Goal: Transaction & Acquisition: Book appointment/travel/reservation

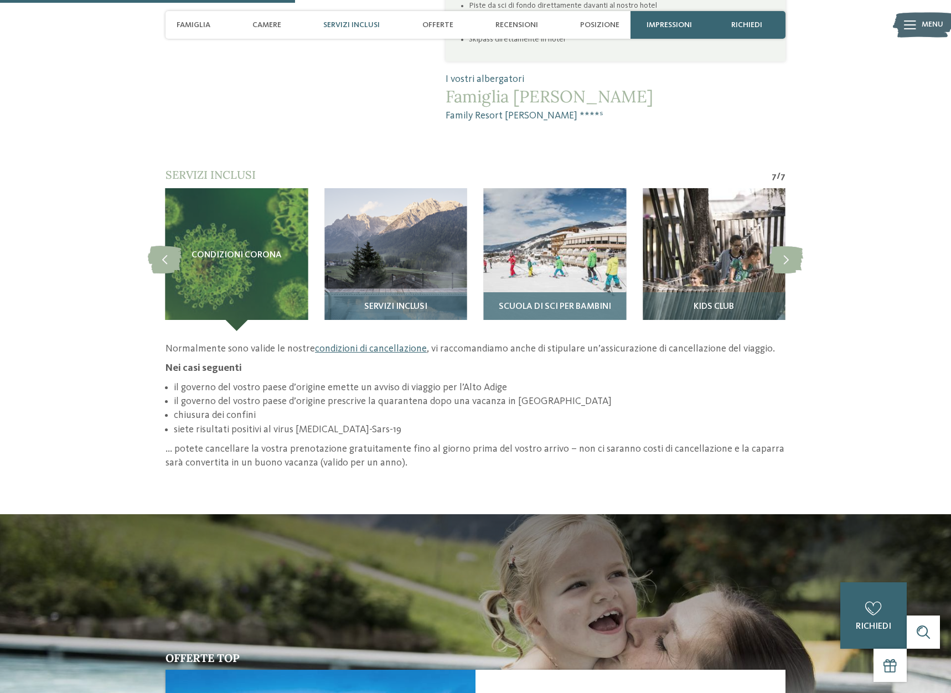
scroll to position [1016, 0]
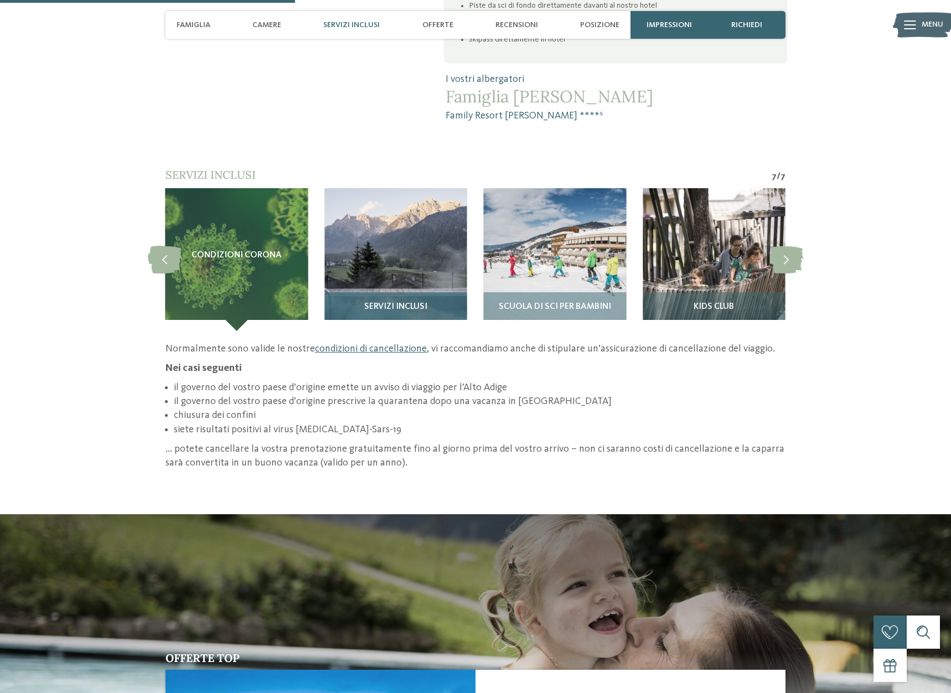
click at [421, 217] on img at bounding box center [395, 259] width 142 height 142
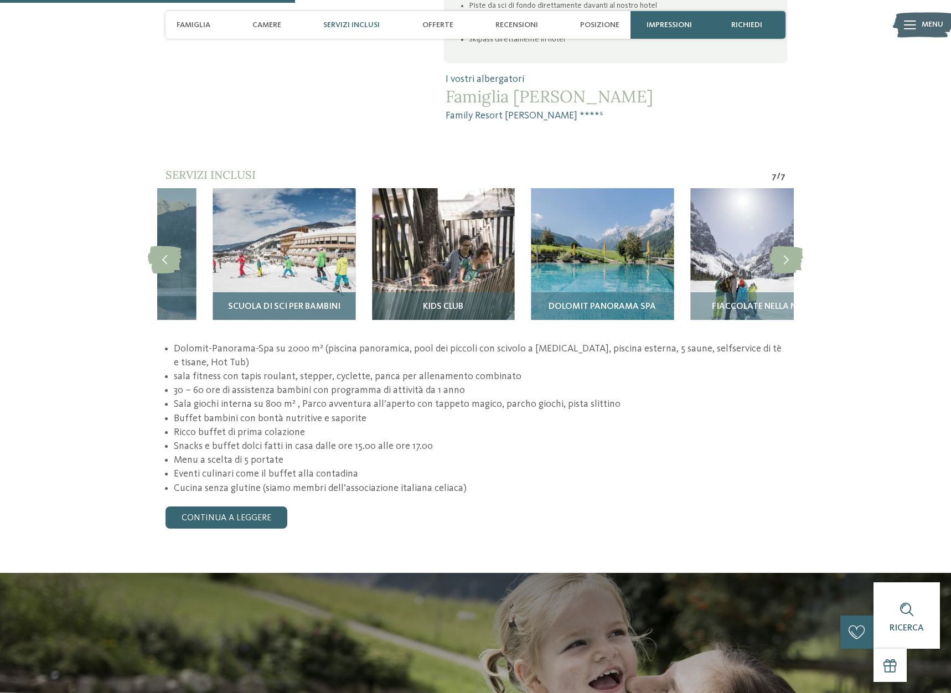
drag, startPoint x: 560, startPoint y: 224, endPoint x: 278, endPoint y: 232, distance: 281.8
click at [268, 232] on img at bounding box center [284, 259] width 142 height 142
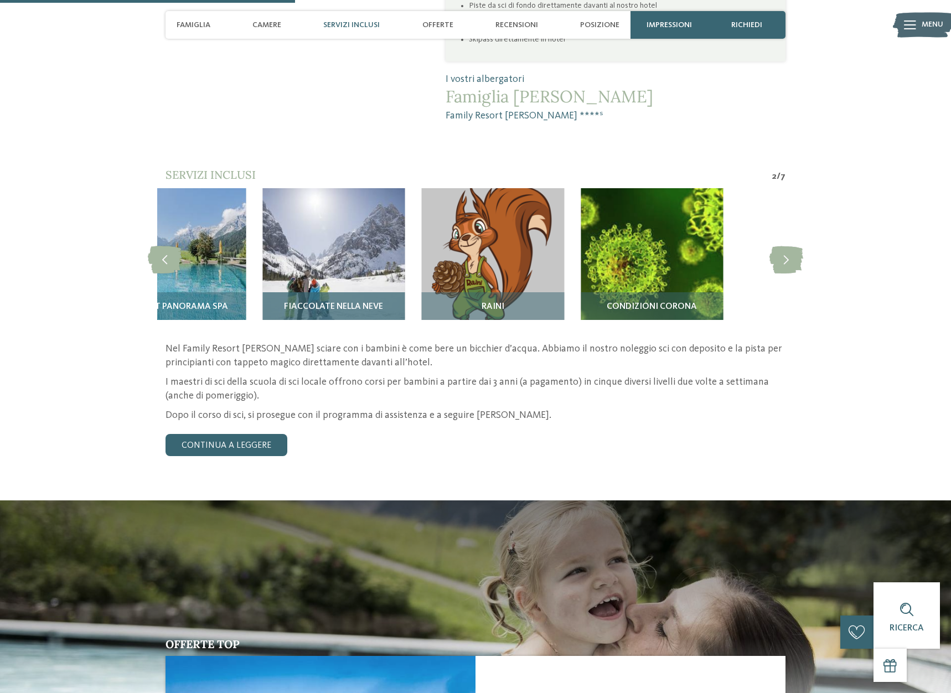
drag, startPoint x: 726, startPoint y: 245, endPoint x: 345, endPoint y: 245, distance: 380.2
click at [345, 245] on img at bounding box center [333, 259] width 142 height 142
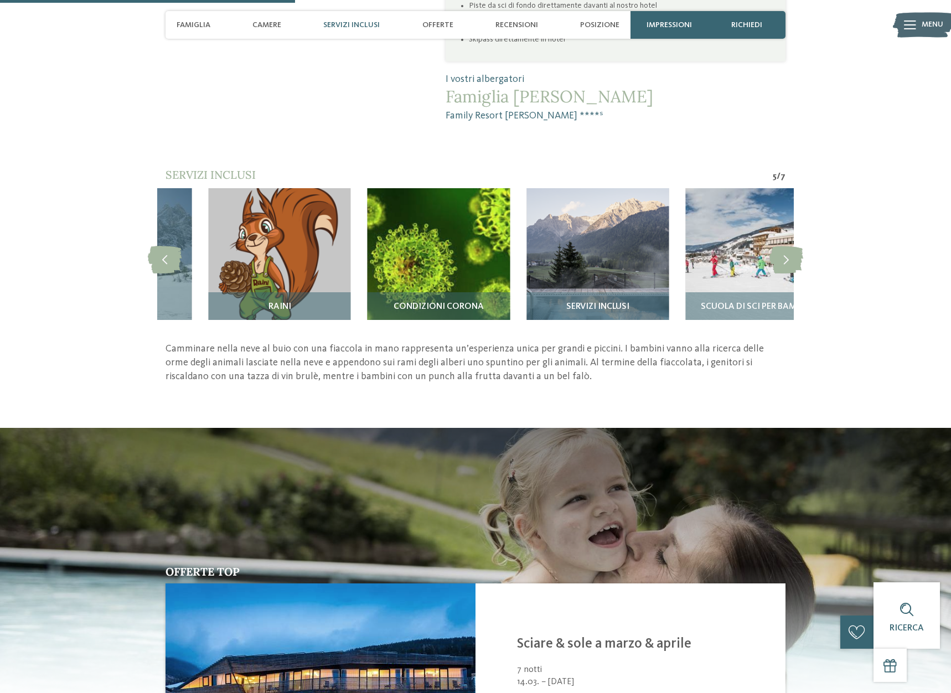
drag, startPoint x: 509, startPoint y: 237, endPoint x: 205, endPoint y: 240, distance: 304.4
click at [367, 241] on img at bounding box center [438, 259] width 142 height 142
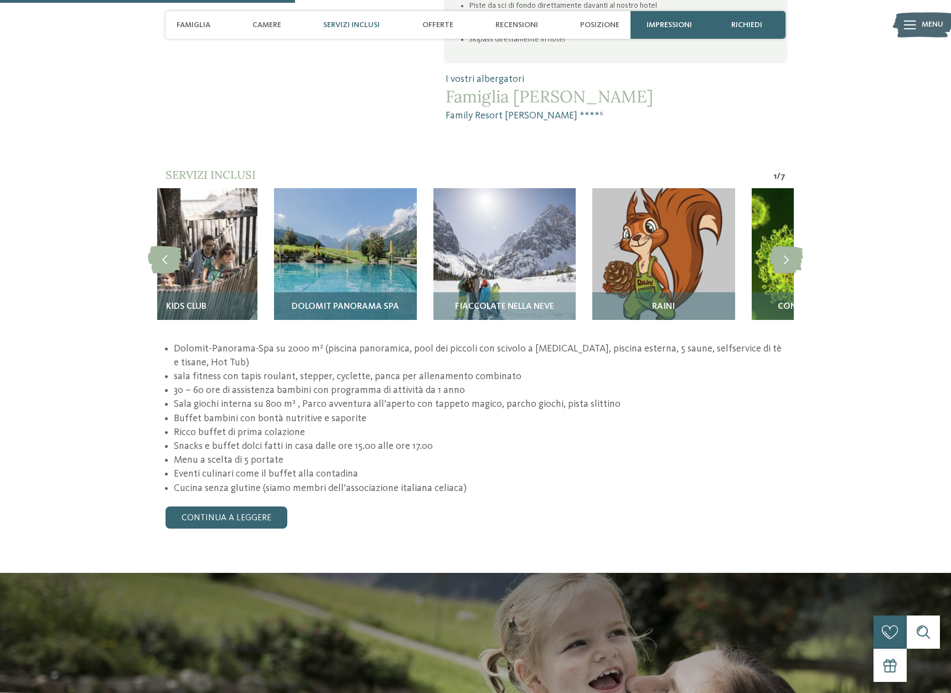
drag, startPoint x: 651, startPoint y: 236, endPoint x: 244, endPoint y: 231, distance: 407.9
click at [274, 231] on img at bounding box center [345, 259] width 142 height 142
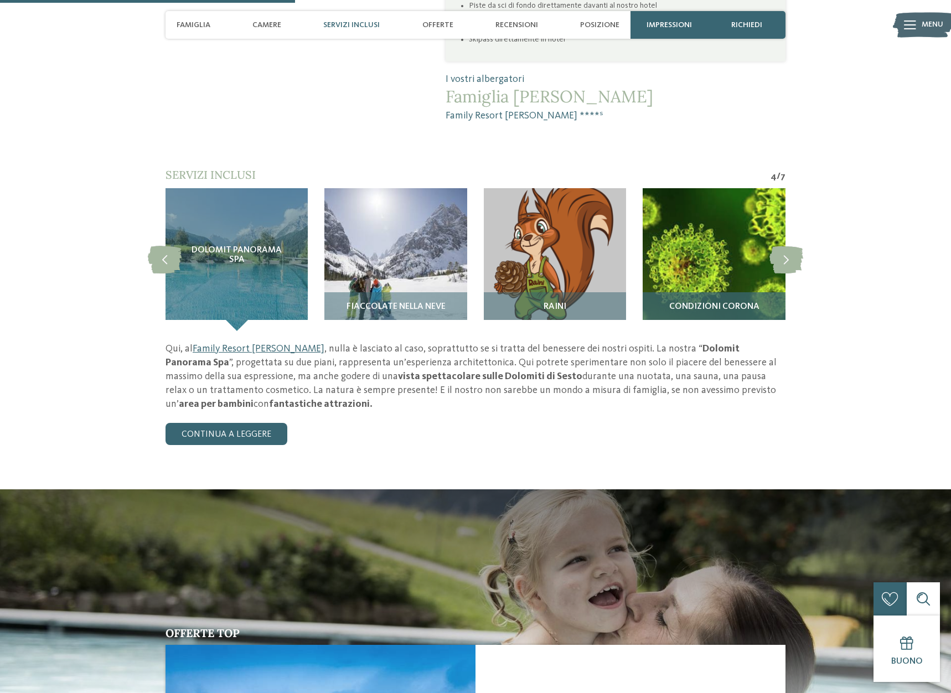
click at [665, 213] on img at bounding box center [714, 259] width 142 height 142
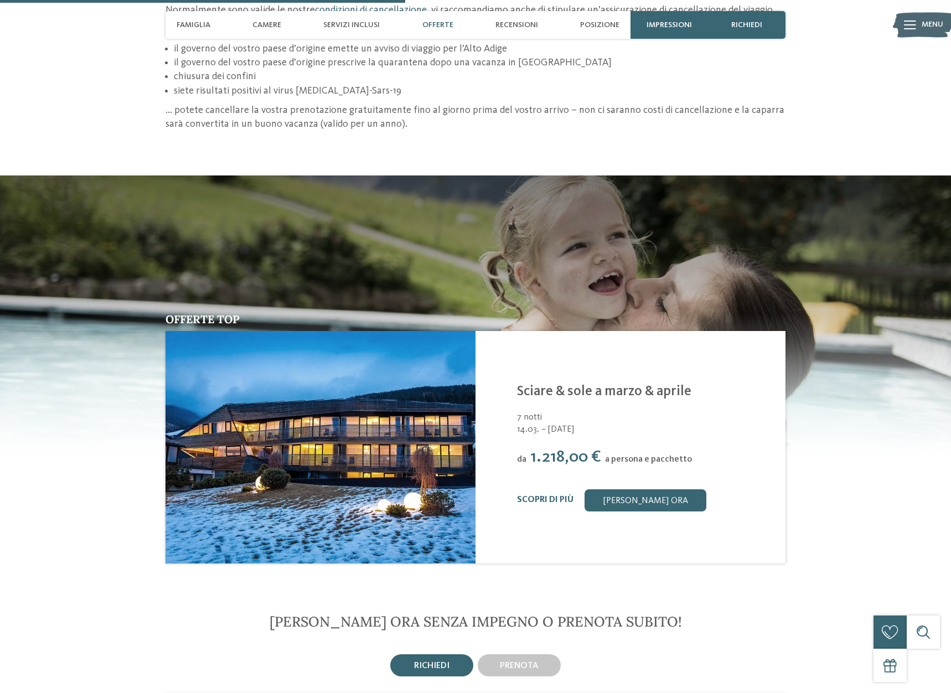
scroll to position [1468, 0]
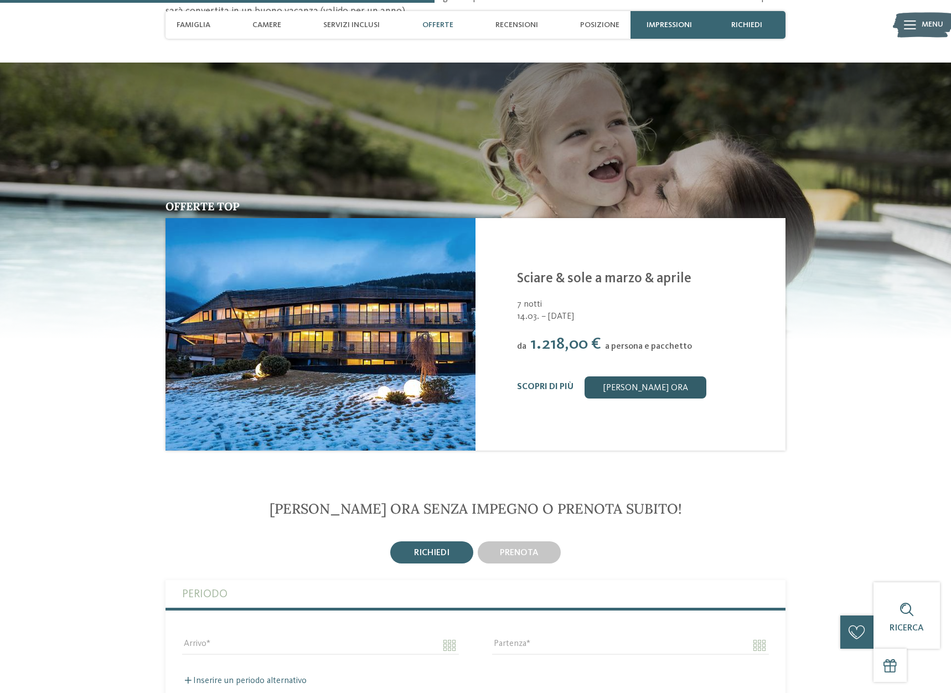
click at [622, 376] on link "[PERSON_NAME] ora" at bounding box center [645, 387] width 122 height 22
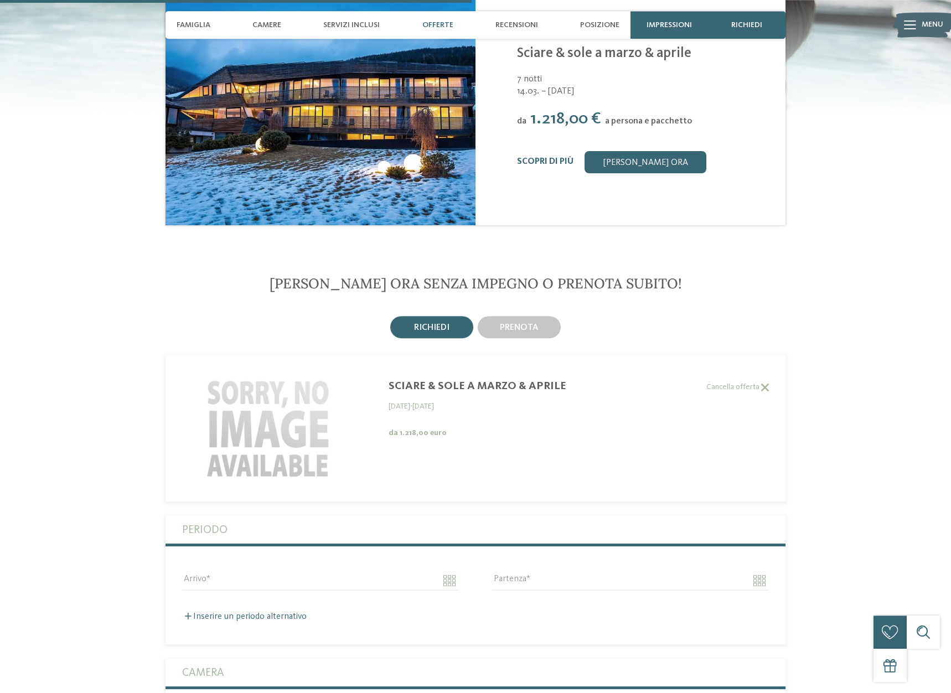
scroll to position [1694, 0]
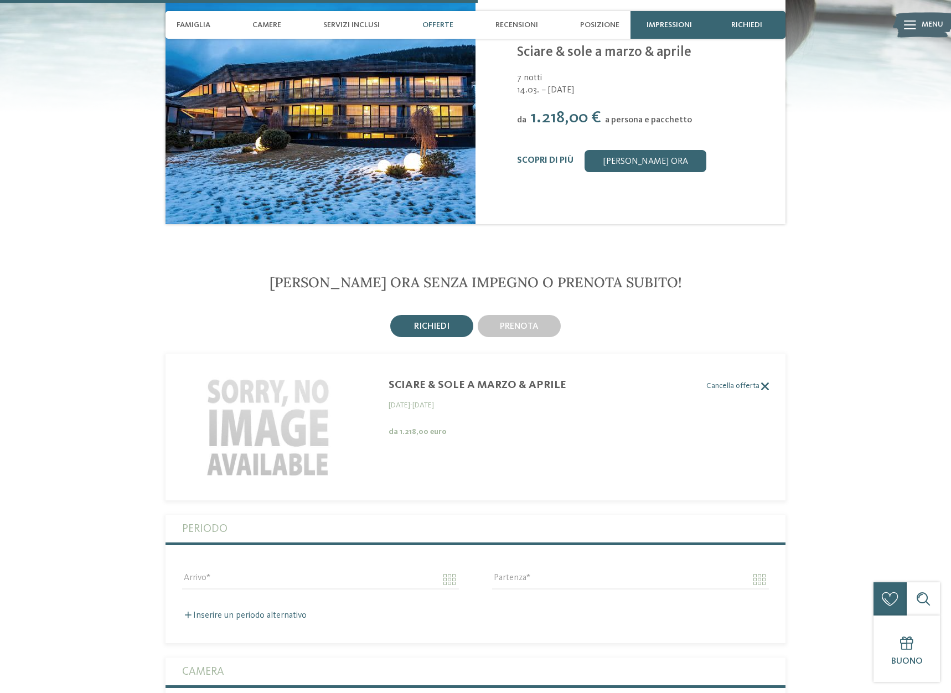
click at [728, 381] on label "Cancella offerta" at bounding box center [466, 385] width 603 height 9
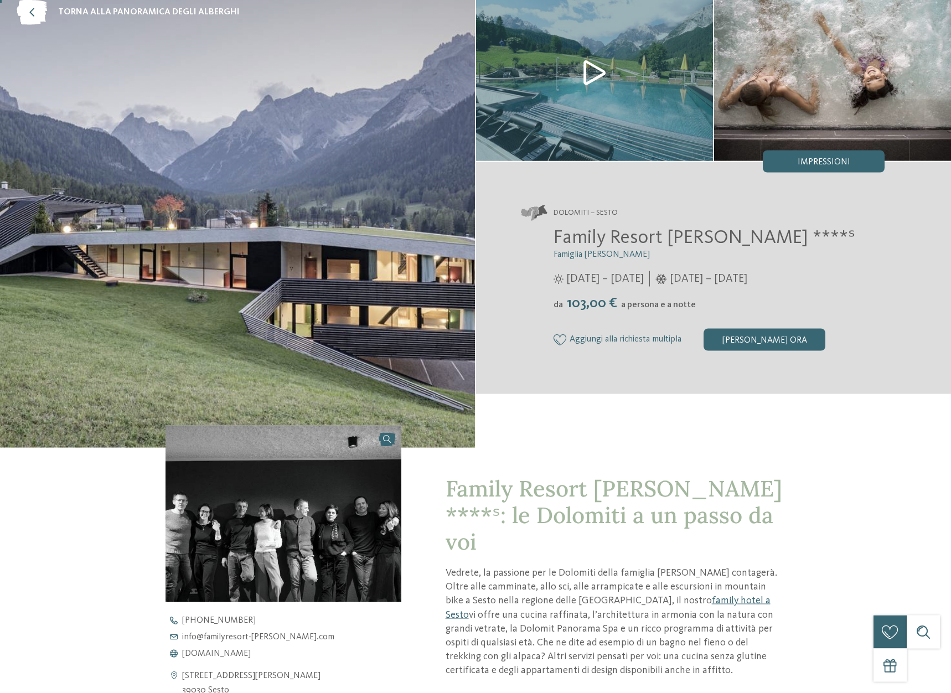
scroll to position [0, 0]
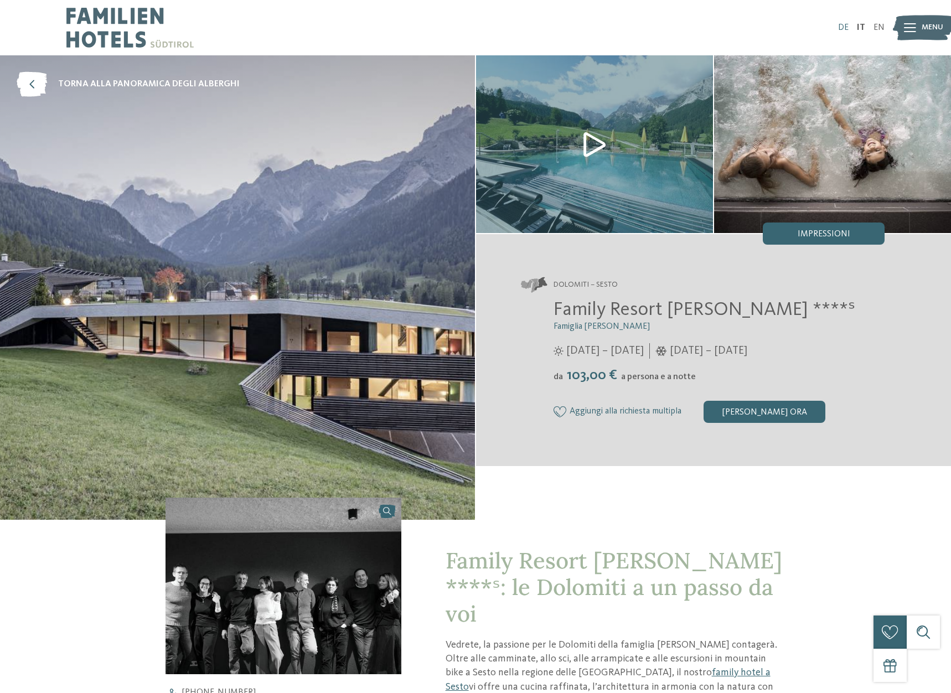
click at [846, 25] on link "DE" at bounding box center [843, 27] width 11 height 9
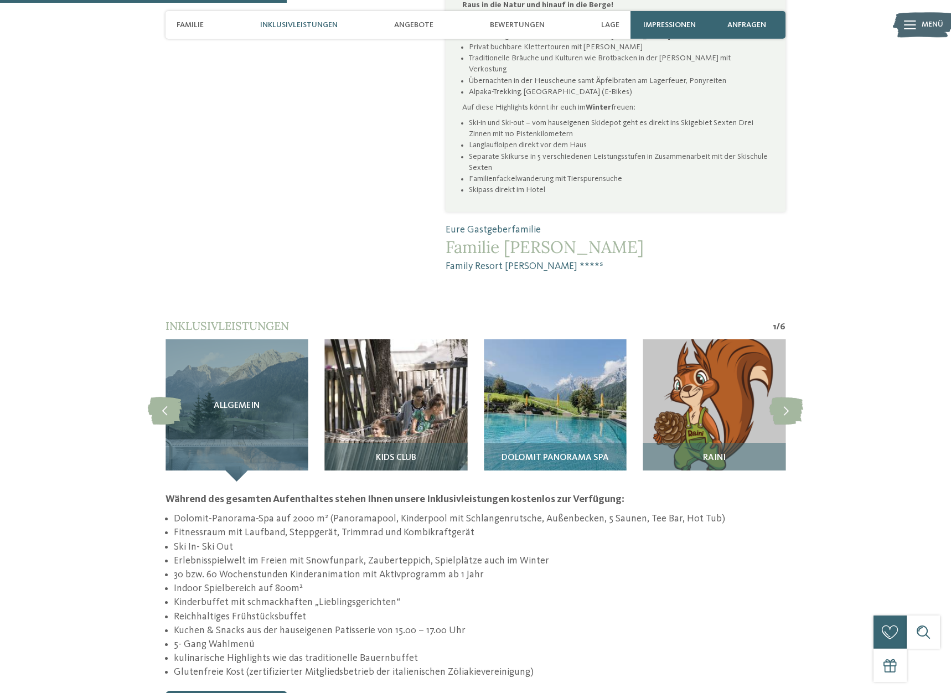
scroll to position [1016, 0]
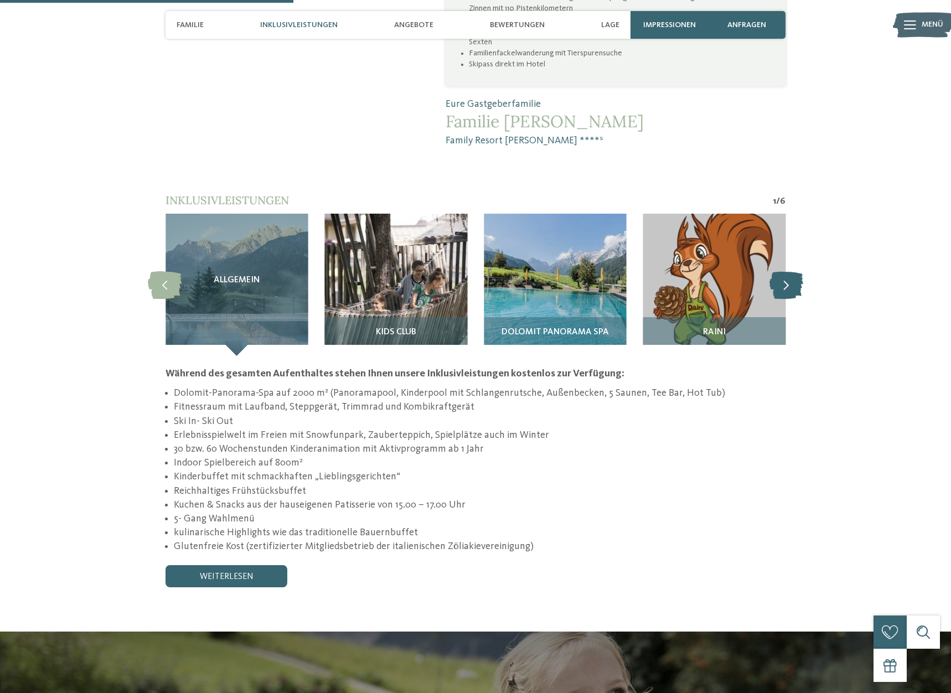
click at [791, 271] on icon at bounding box center [786, 285] width 34 height 28
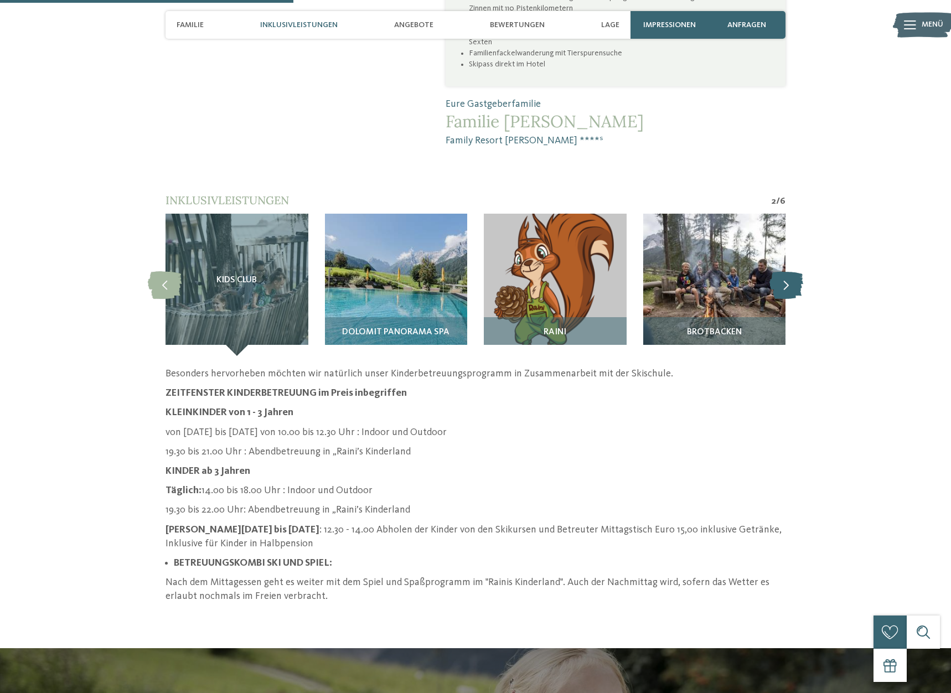
click at [791, 271] on icon at bounding box center [786, 285] width 34 height 28
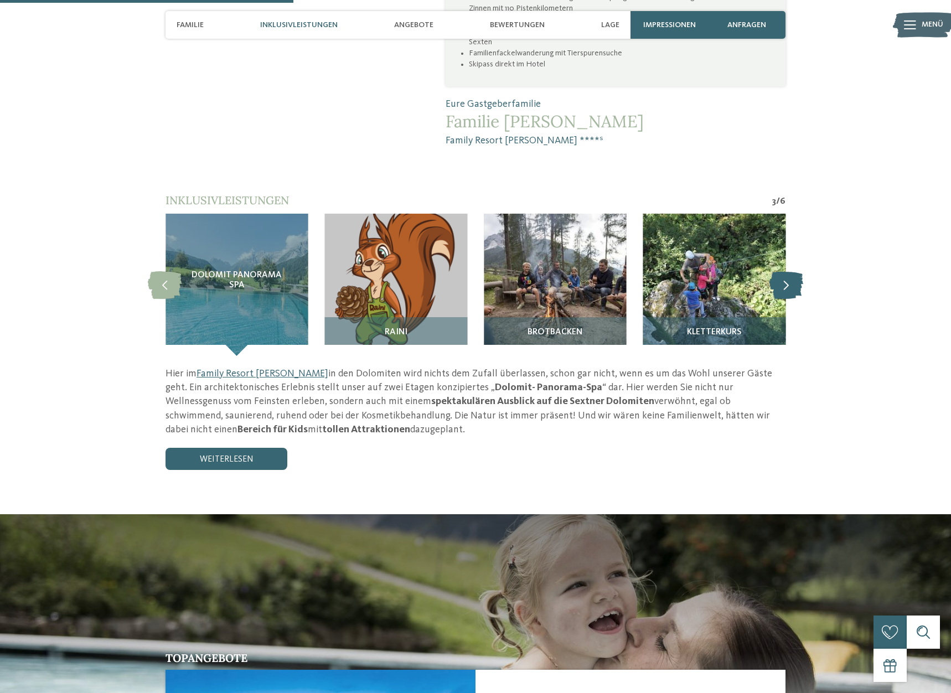
click at [791, 271] on icon at bounding box center [786, 285] width 34 height 28
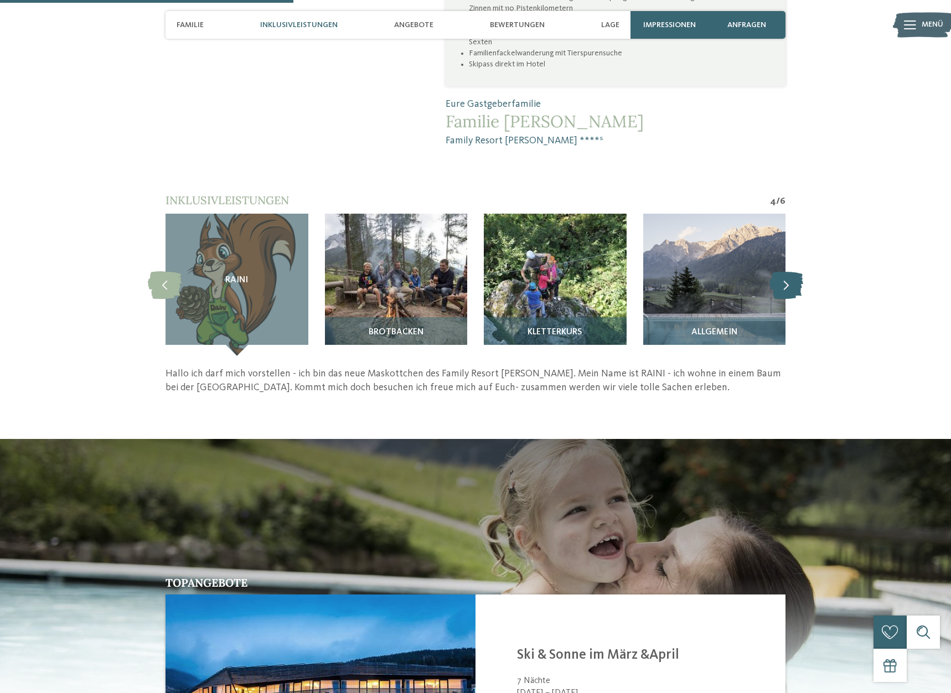
click at [791, 271] on icon at bounding box center [786, 285] width 34 height 28
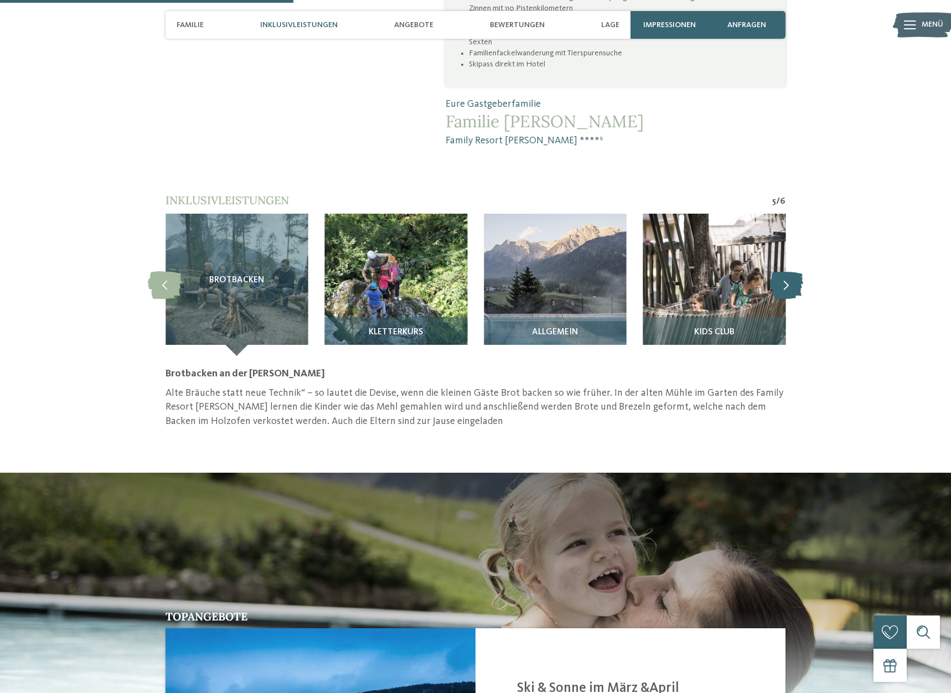
click at [791, 271] on icon at bounding box center [786, 285] width 34 height 28
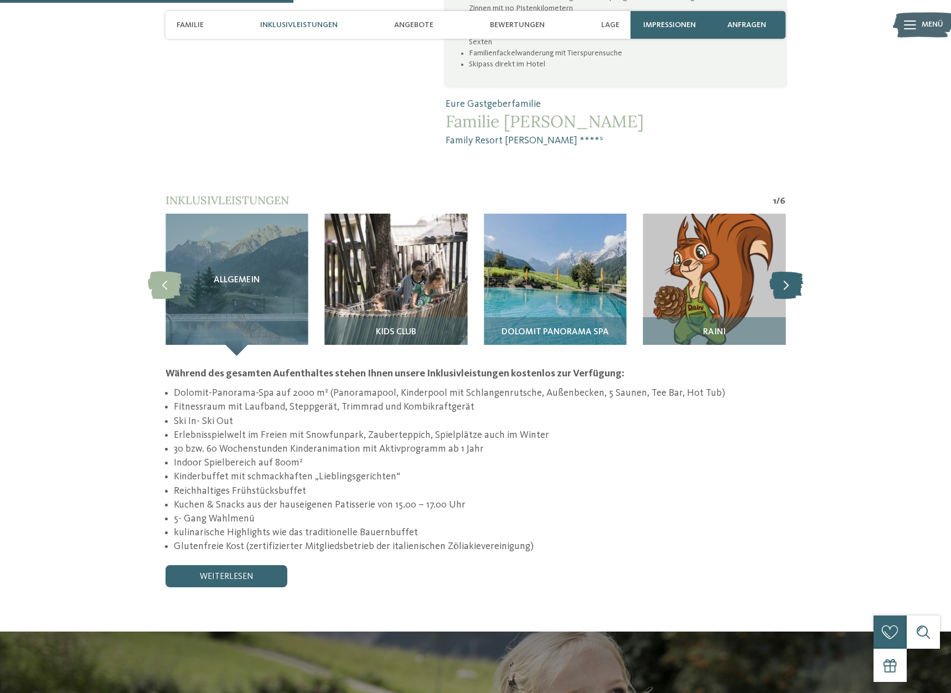
click at [791, 271] on icon at bounding box center [786, 285] width 34 height 28
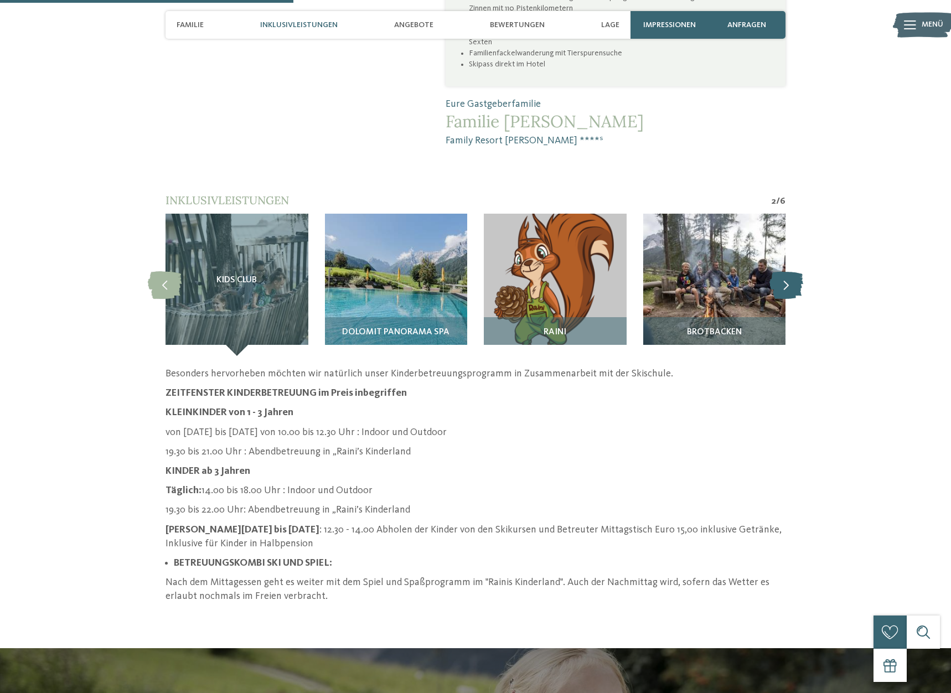
click at [791, 271] on icon at bounding box center [786, 285] width 34 height 28
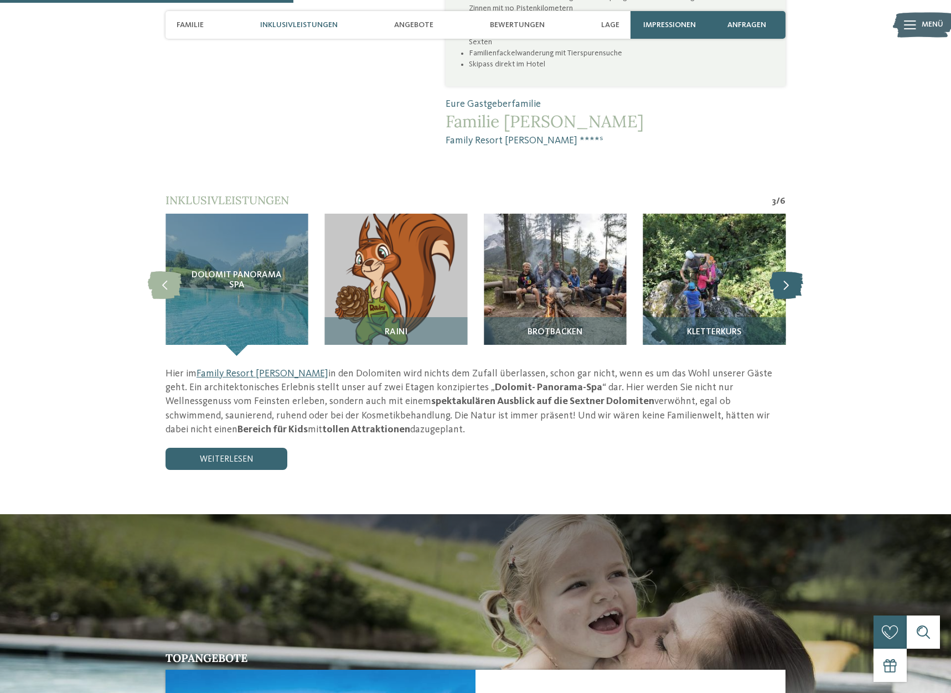
click at [791, 271] on icon at bounding box center [786, 285] width 34 height 28
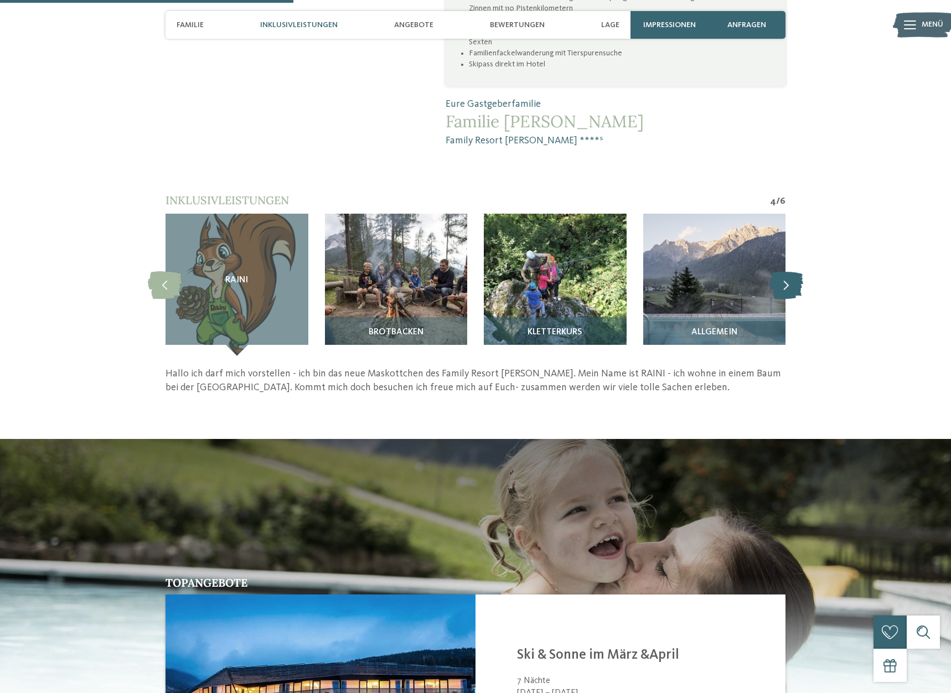
click at [791, 271] on icon at bounding box center [786, 285] width 34 height 28
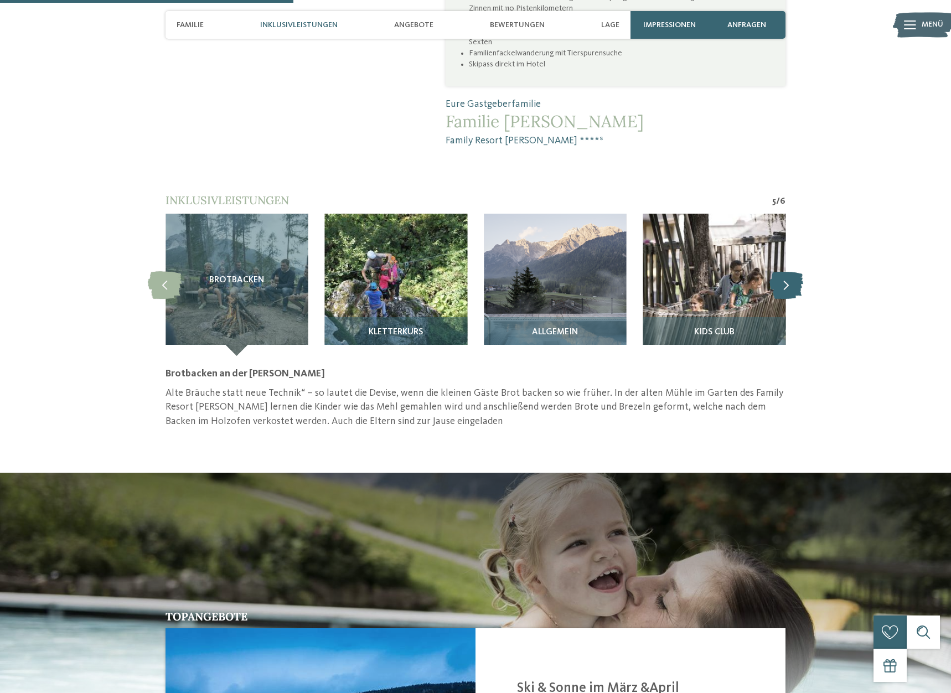
click at [791, 271] on icon at bounding box center [786, 285] width 34 height 28
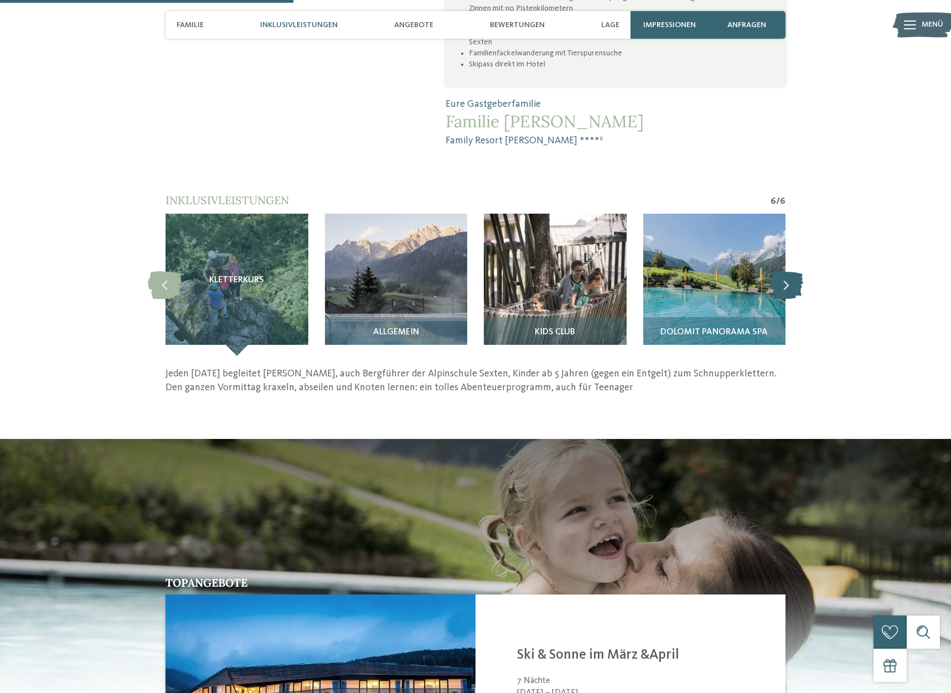
click at [791, 271] on icon at bounding box center [786, 285] width 34 height 28
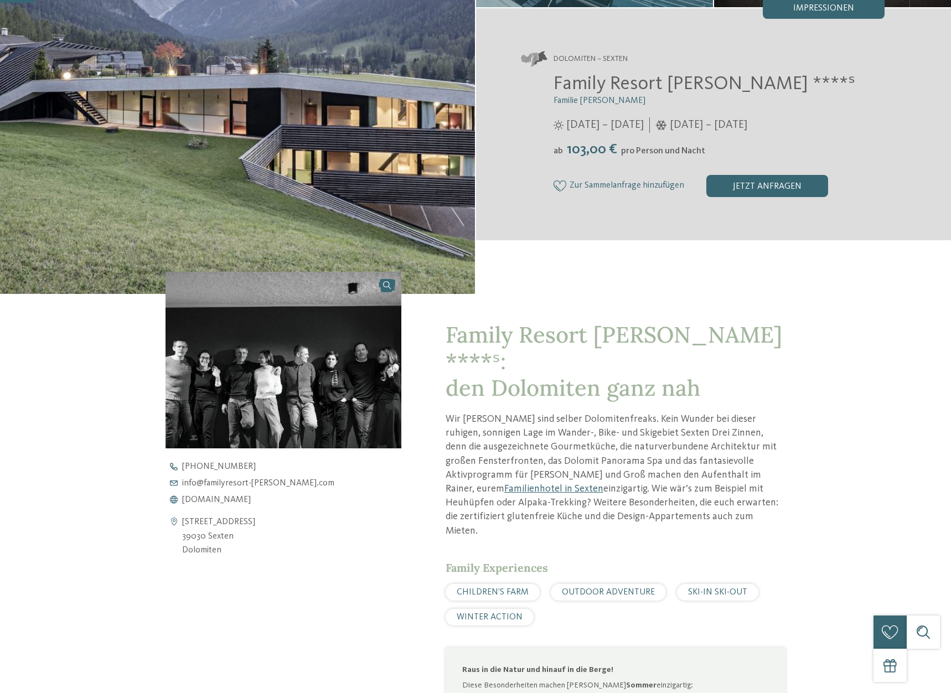
scroll to position [0, 0]
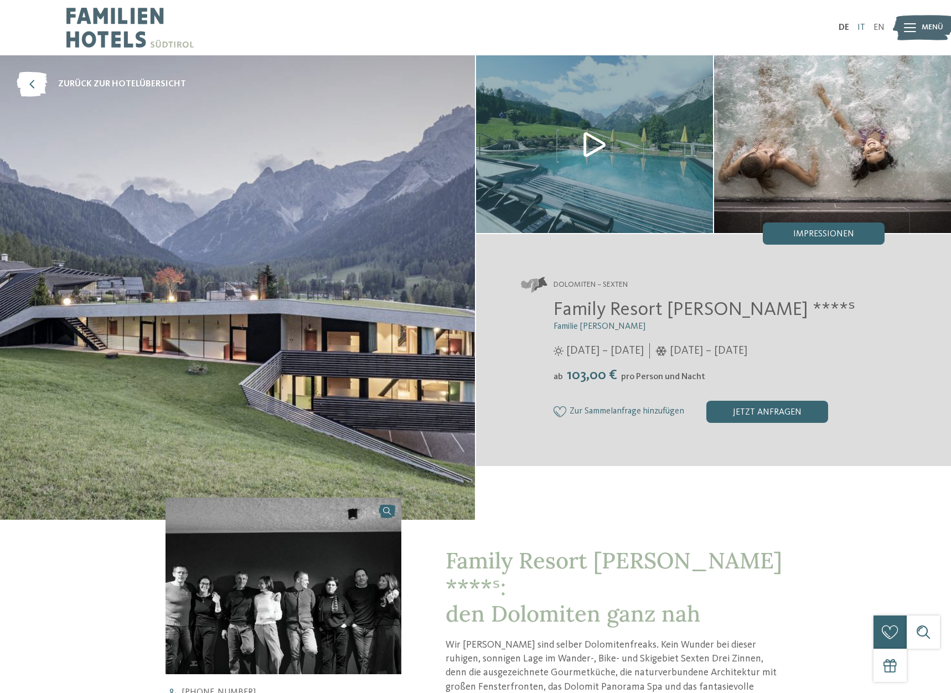
click at [859, 31] on link "IT" at bounding box center [861, 27] width 8 height 9
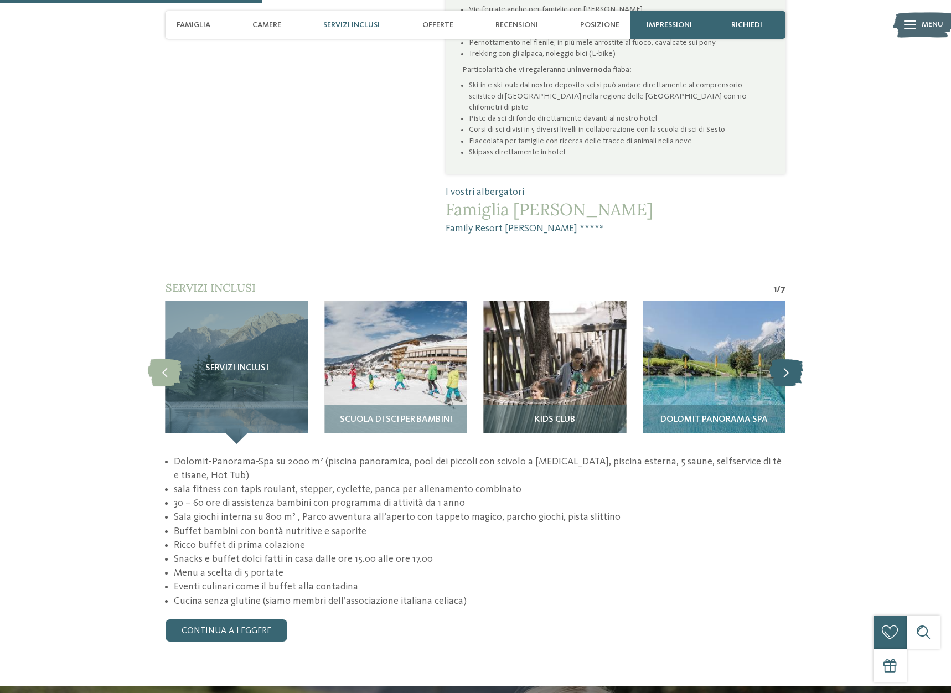
scroll to position [903, 0]
click at [794, 359] on icon at bounding box center [786, 373] width 34 height 28
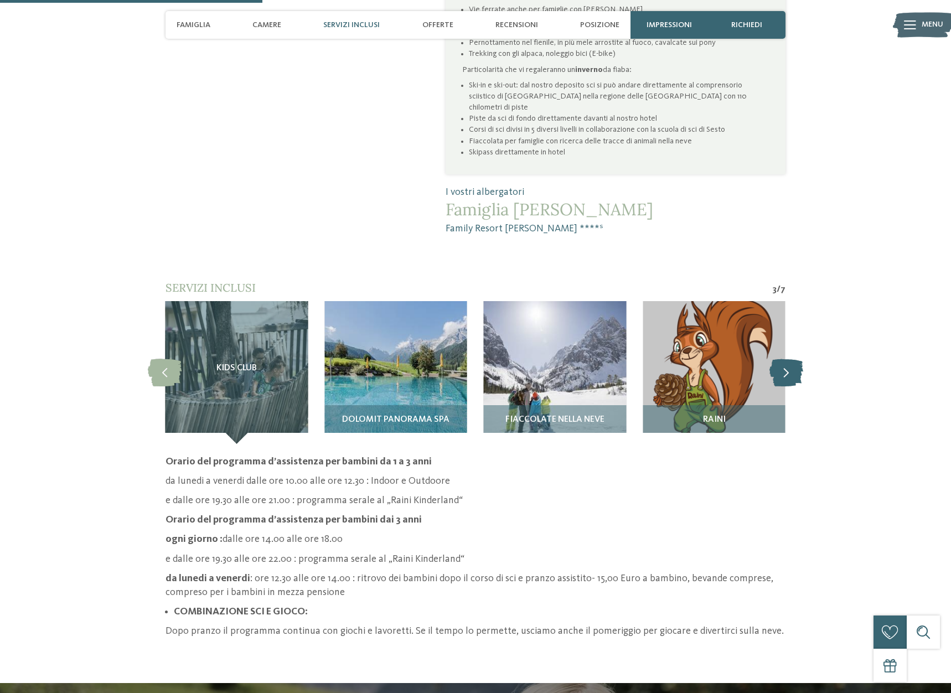
click at [794, 359] on icon at bounding box center [786, 373] width 34 height 28
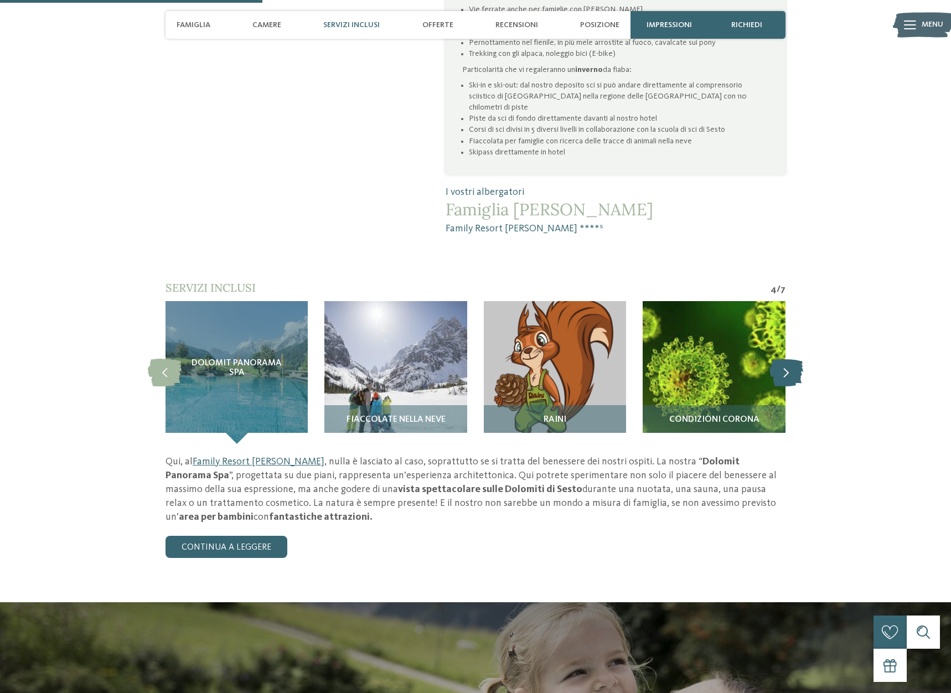
click at [794, 359] on icon at bounding box center [786, 373] width 34 height 28
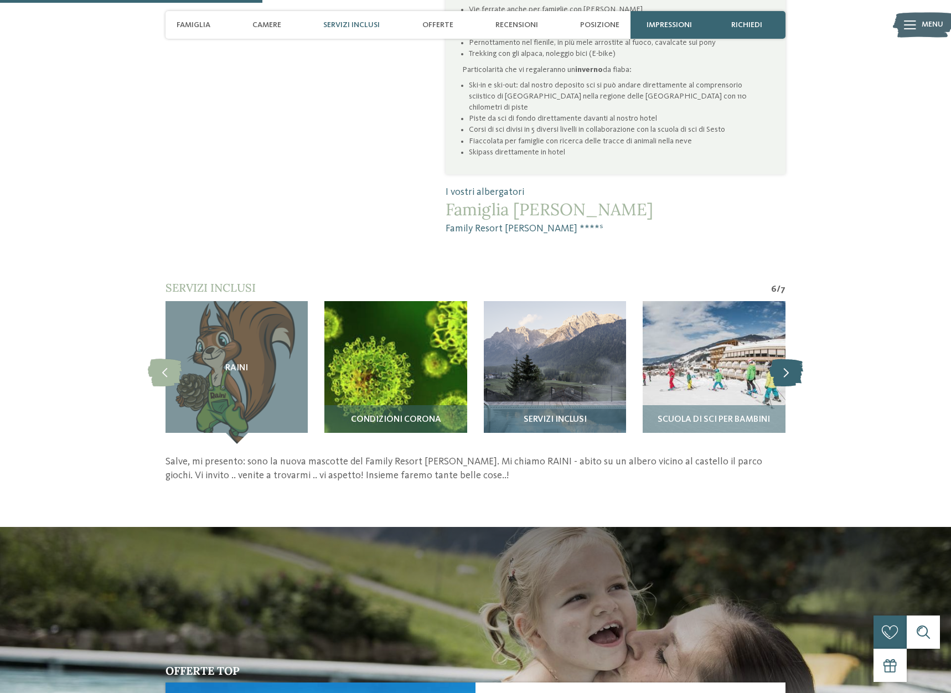
click at [794, 359] on icon at bounding box center [786, 373] width 34 height 28
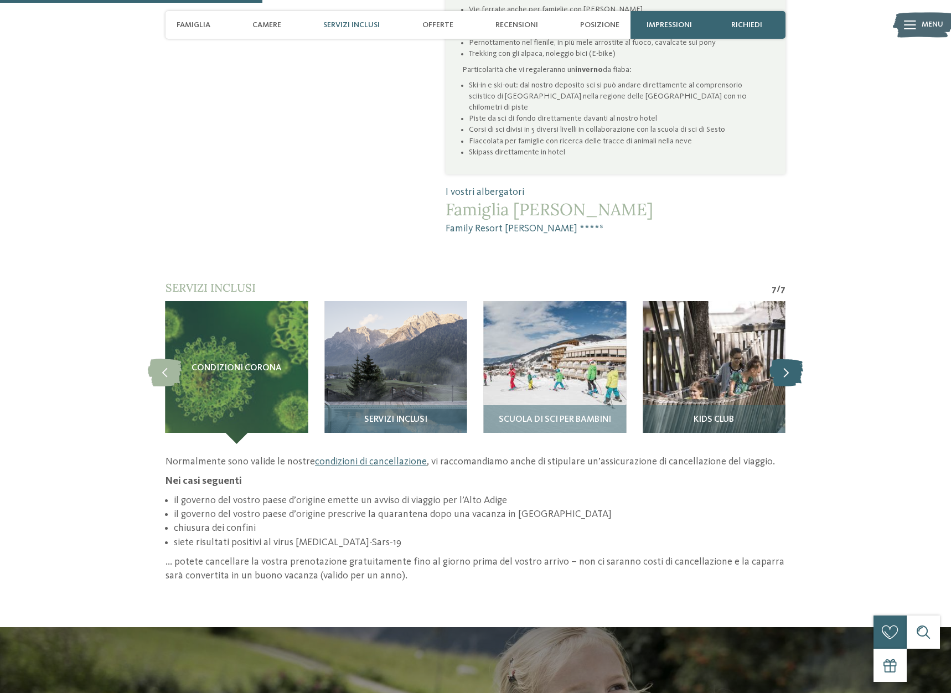
click at [794, 359] on icon at bounding box center [786, 373] width 34 height 28
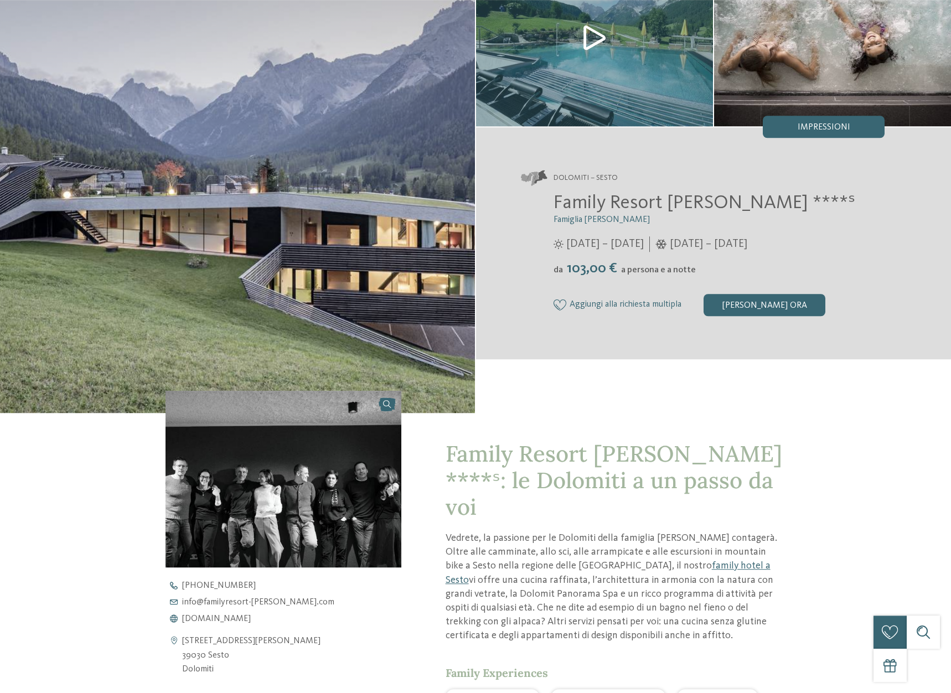
scroll to position [0, 0]
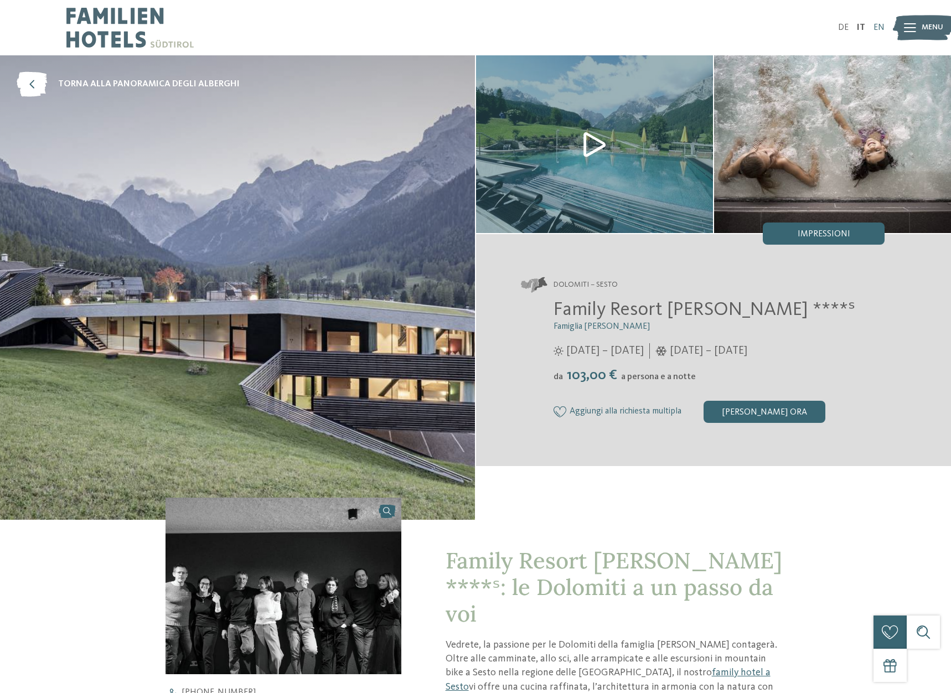
click at [881, 26] on link "EN" at bounding box center [878, 27] width 11 height 9
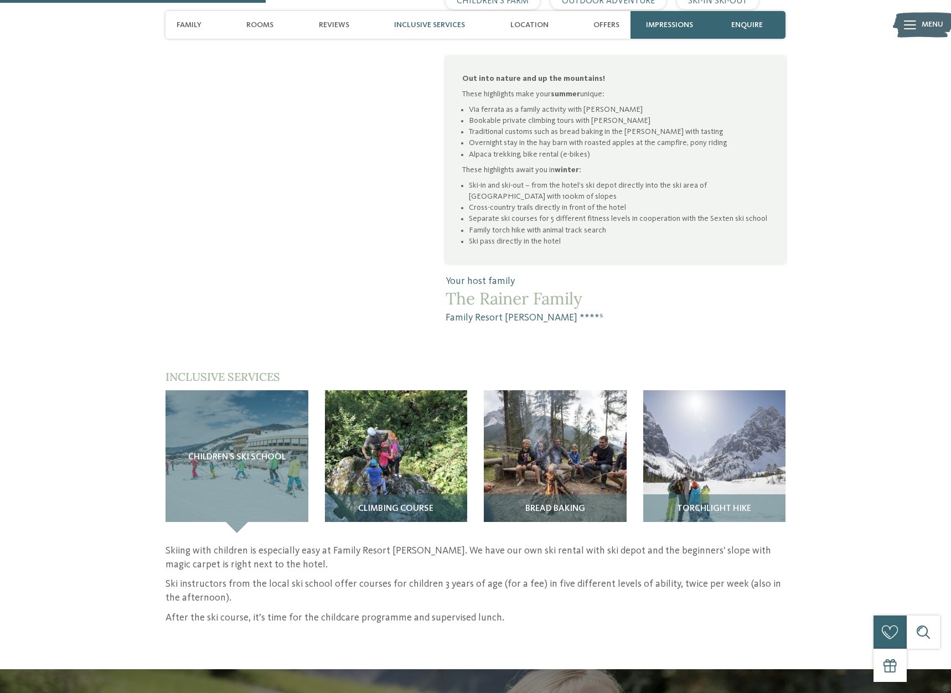
scroll to position [790, 0]
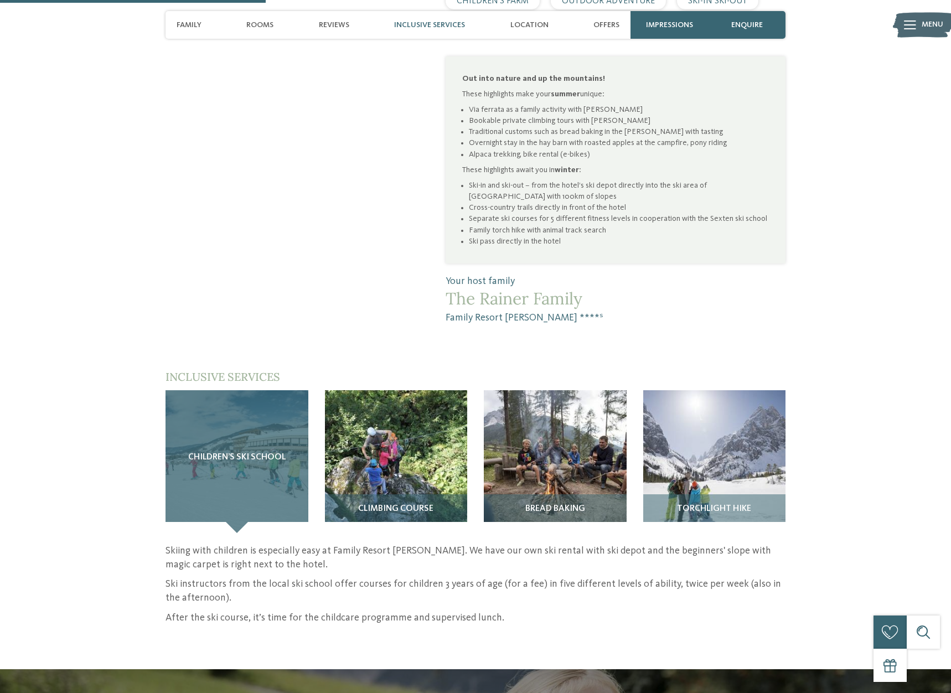
drag, startPoint x: 498, startPoint y: 472, endPoint x: 257, endPoint y: 469, distance: 240.8
click at [255, 474] on div "Children’s ski school" at bounding box center [236, 461] width 143 height 143
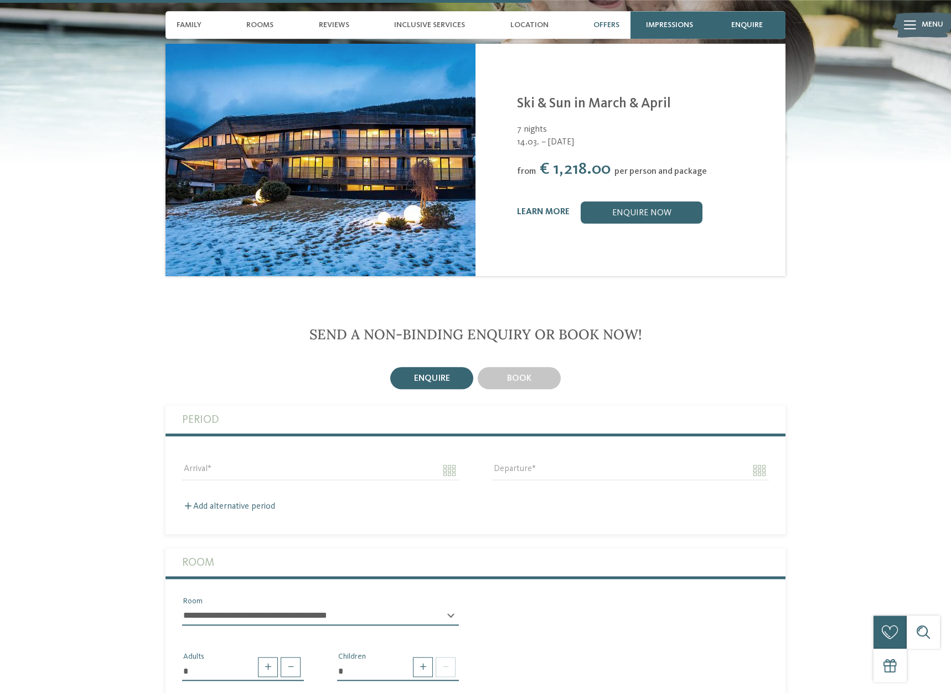
scroll to position [903, 0]
